Goal: Check status: Check status

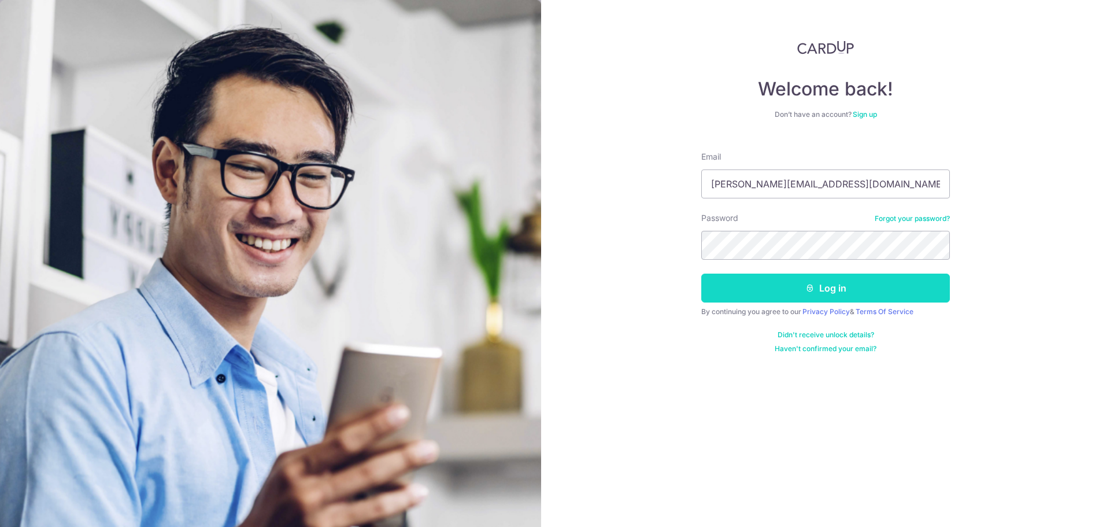
click at [791, 291] on button "Log in" at bounding box center [825, 287] width 249 height 29
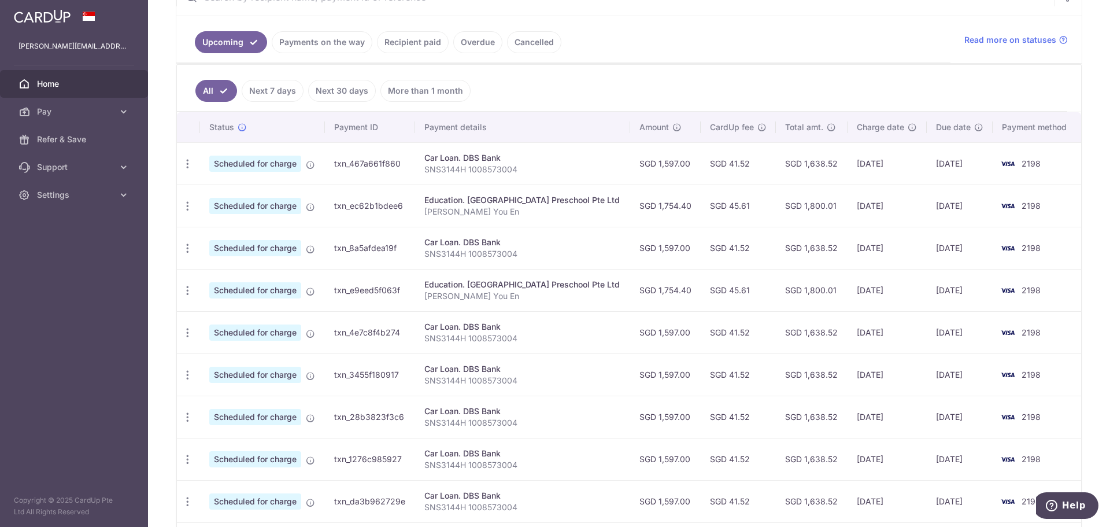
scroll to position [245, 0]
click at [188, 207] on icon "button" at bounding box center [188, 206] width 12 height 12
click at [651, 213] on td "SGD 1,754.40" at bounding box center [665, 205] width 71 height 42
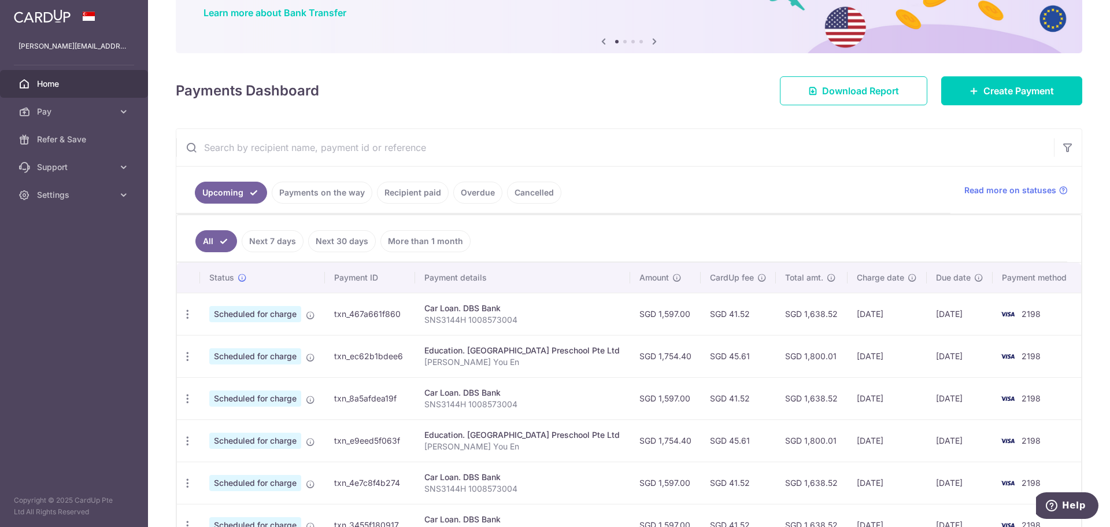
scroll to position [0, 0]
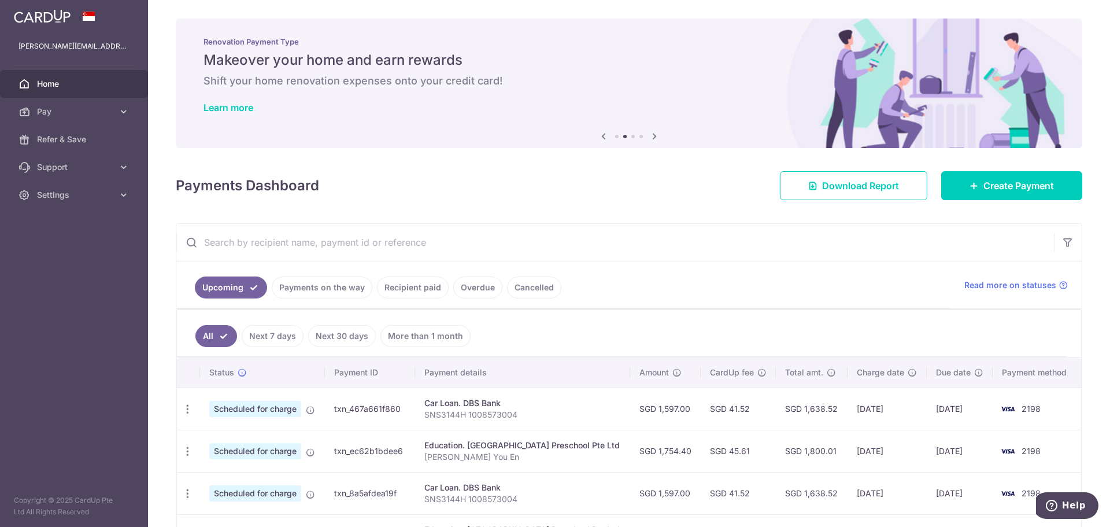
click at [651, 137] on icon at bounding box center [654, 136] width 14 height 14
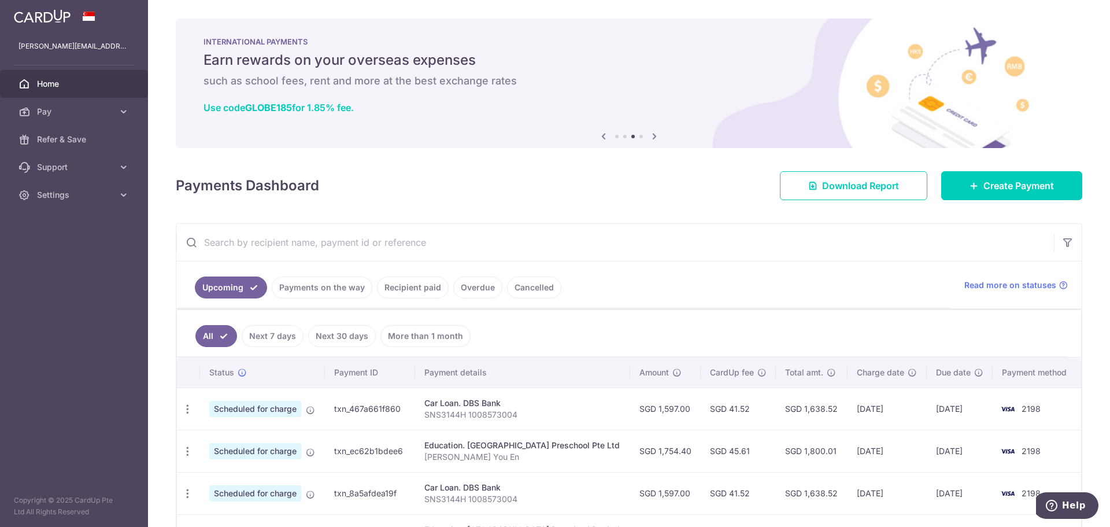
click at [599, 136] on icon at bounding box center [604, 136] width 14 height 14
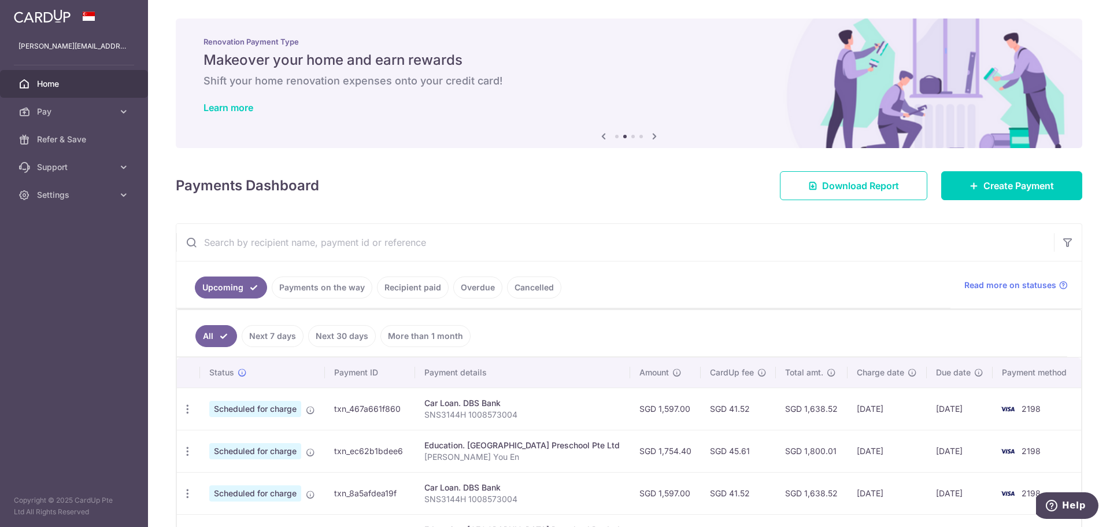
click at [599, 136] on icon at bounding box center [604, 136] width 14 height 14
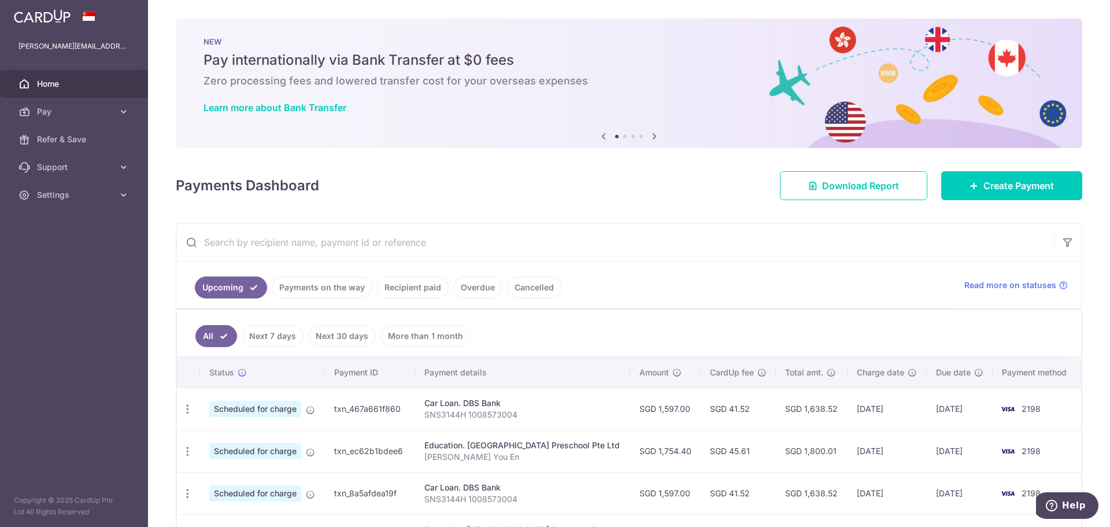
click at [650, 136] on icon at bounding box center [654, 136] width 14 height 14
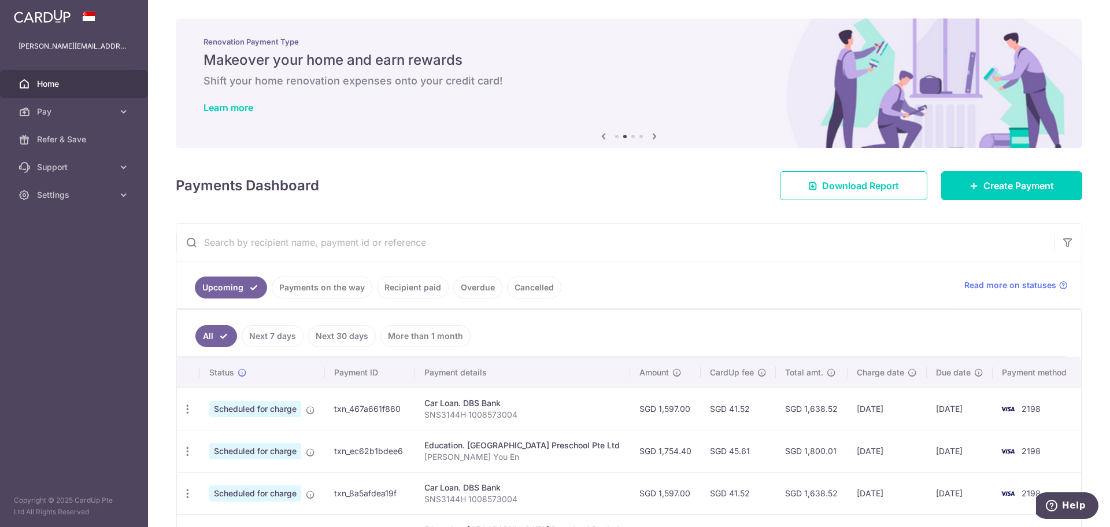
click at [652, 136] on icon at bounding box center [654, 136] width 14 height 14
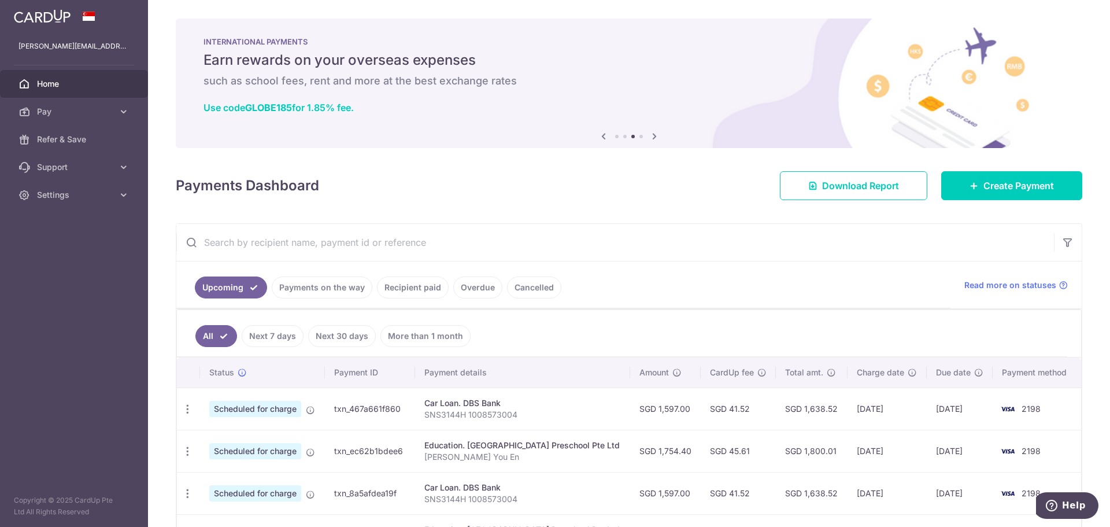
click at [653, 136] on icon at bounding box center [654, 136] width 14 height 14
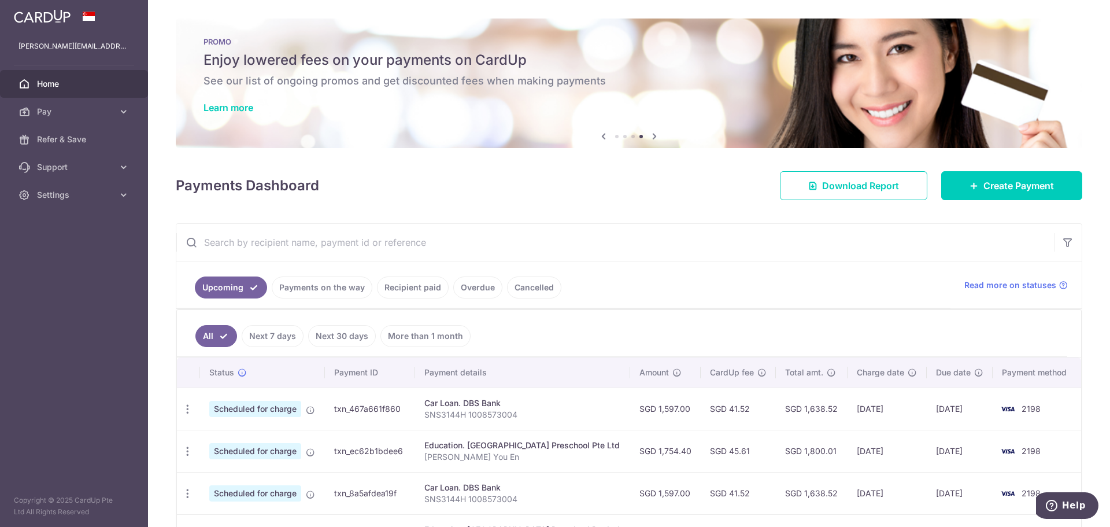
click at [599, 136] on icon at bounding box center [604, 136] width 14 height 14
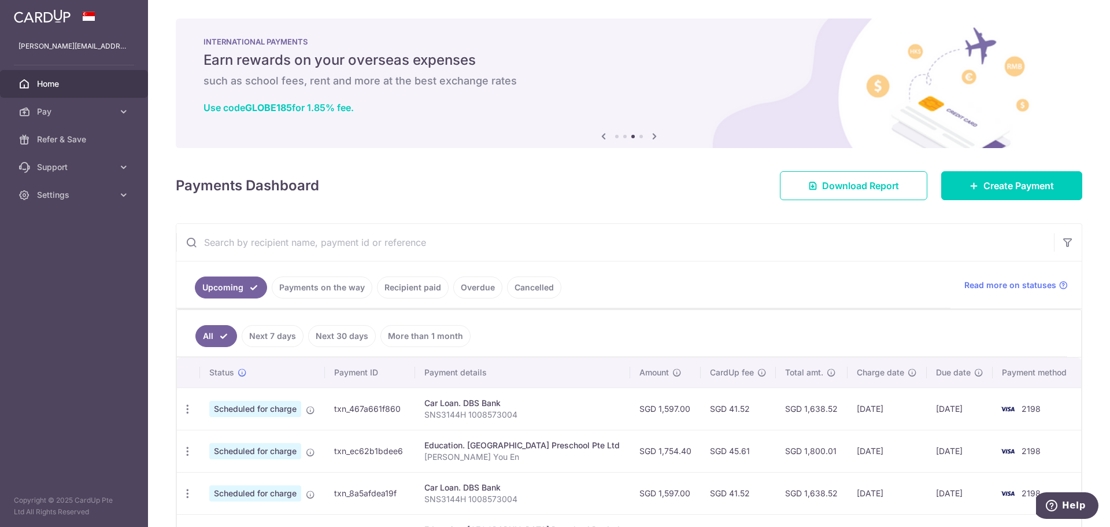
click at [599, 136] on icon at bounding box center [604, 136] width 14 height 14
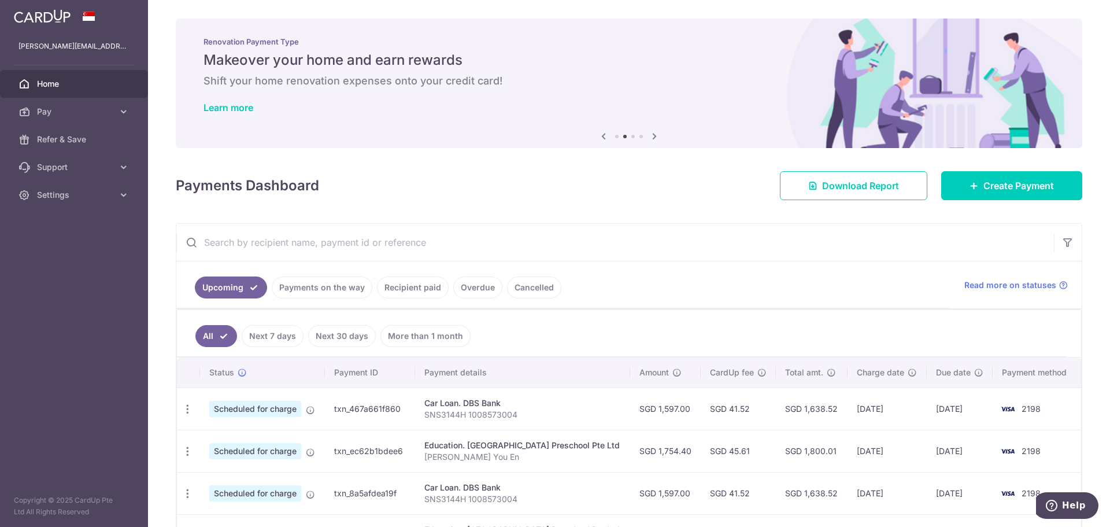
click at [1017, 219] on div "× Pause Schedule Pause all future payments in this series Pause just this one p…" at bounding box center [629, 263] width 962 height 527
